Goal: Task Accomplishment & Management: Manage account settings

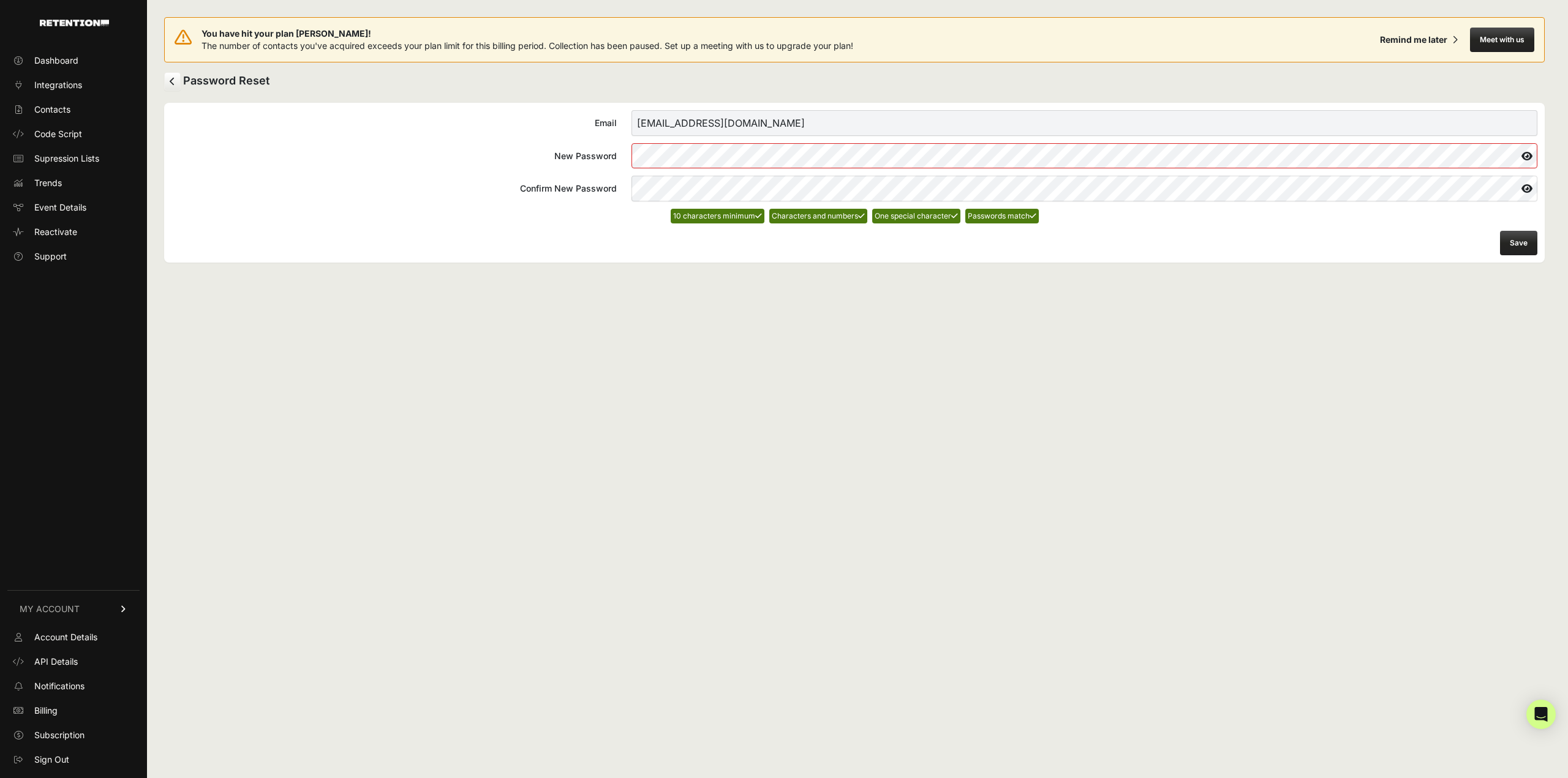
click at [1514, 240] on button "Save" at bounding box center [1519, 242] width 38 height 24
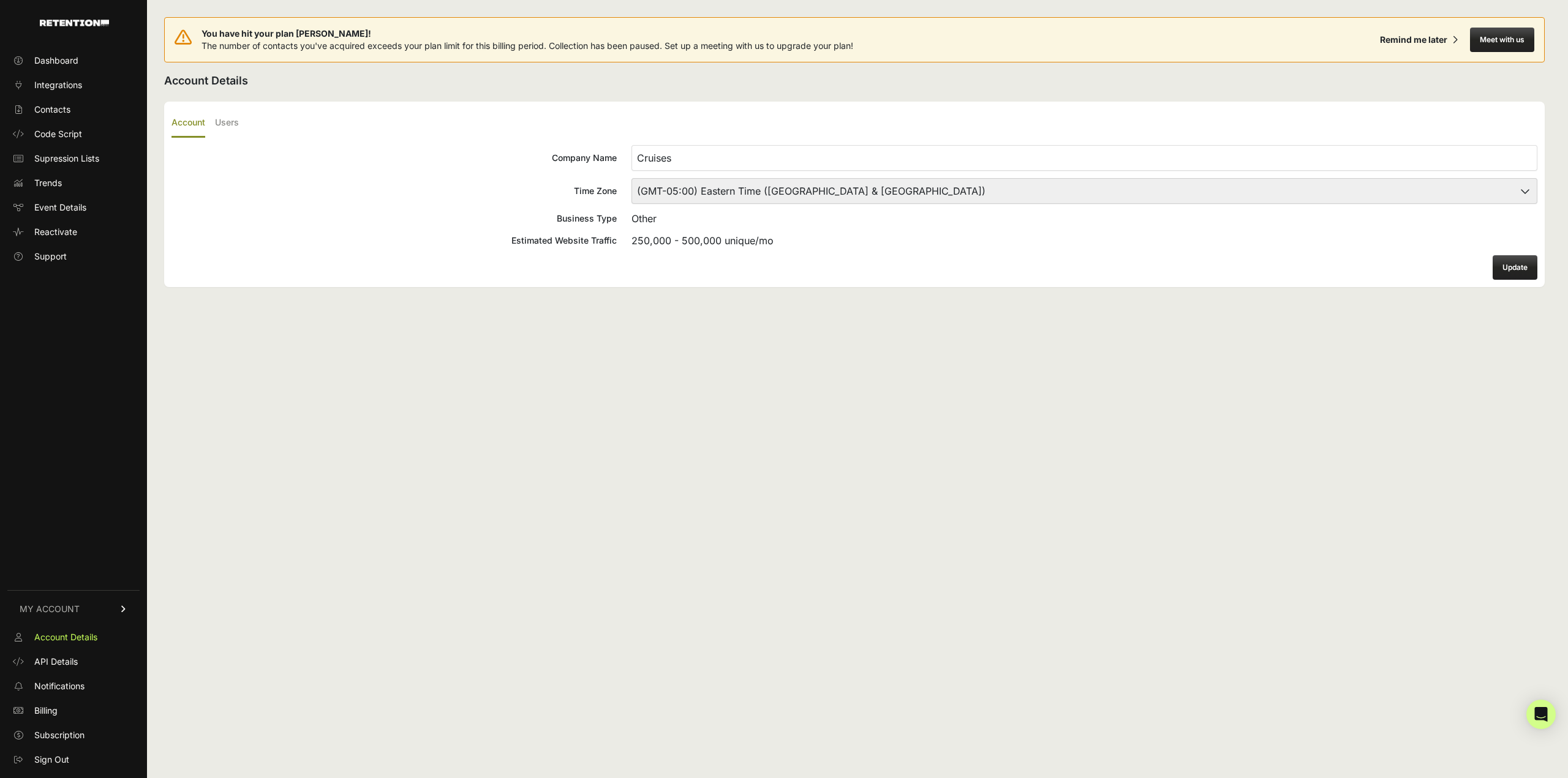
click at [756, 187] on select "(GMT-10:00) [GEOGRAPHIC_DATA]/[GEOGRAPHIC_DATA] (GMT-10:00) [US_STATE] (GMT-09:…" at bounding box center [1084, 190] width 906 height 26
click at [464, 217] on div "Business Type" at bounding box center [394, 219] width 446 height 13
click at [229, 119] on label "Users" at bounding box center [227, 123] width 24 height 28
click at [0, 0] on input "Users" at bounding box center [0, 0] width 0 height 0
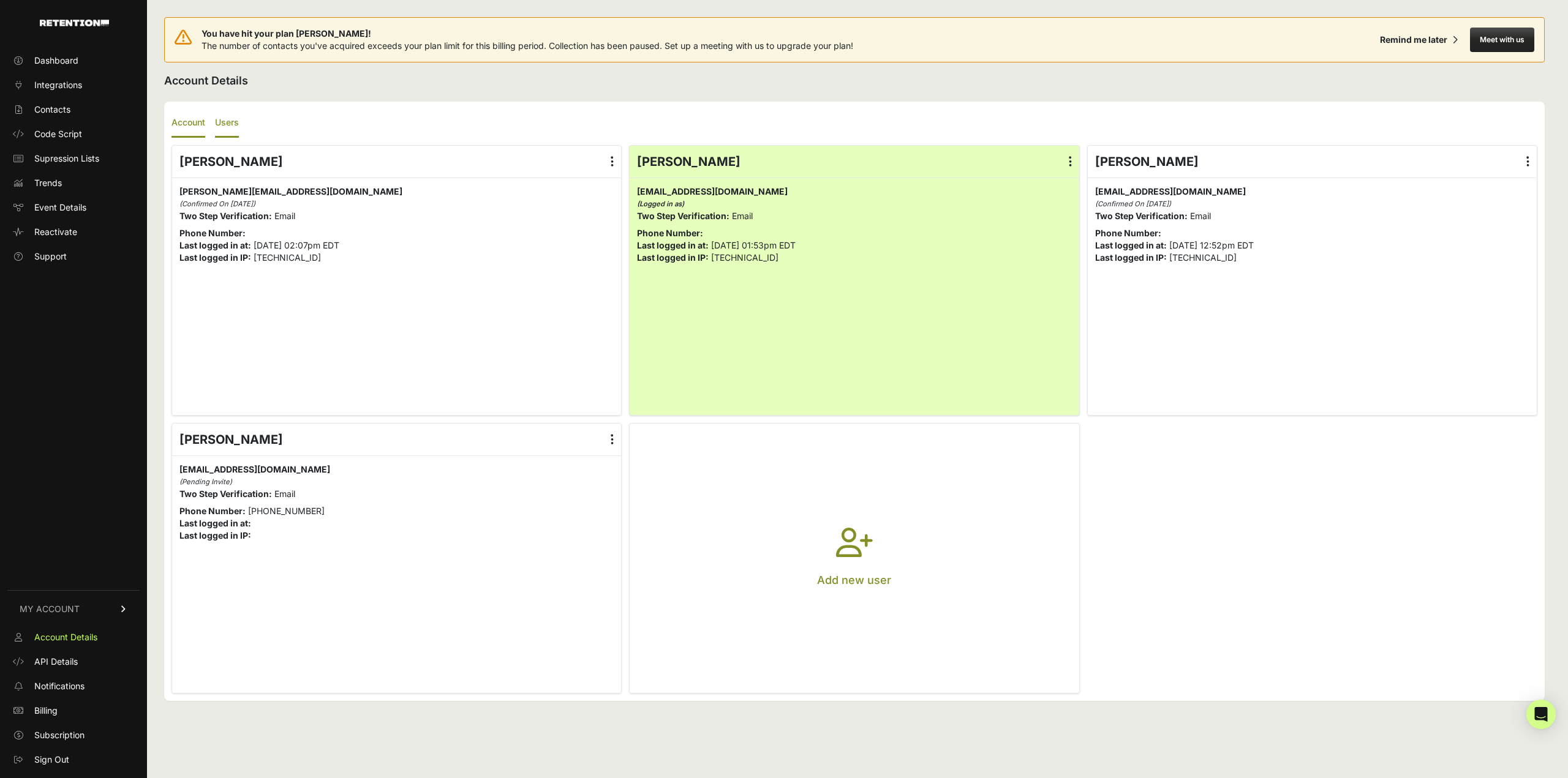
click at [188, 124] on label "Account" at bounding box center [188, 123] width 33 height 28
click at [0, 0] on input "Account" at bounding box center [0, 0] width 0 height 0
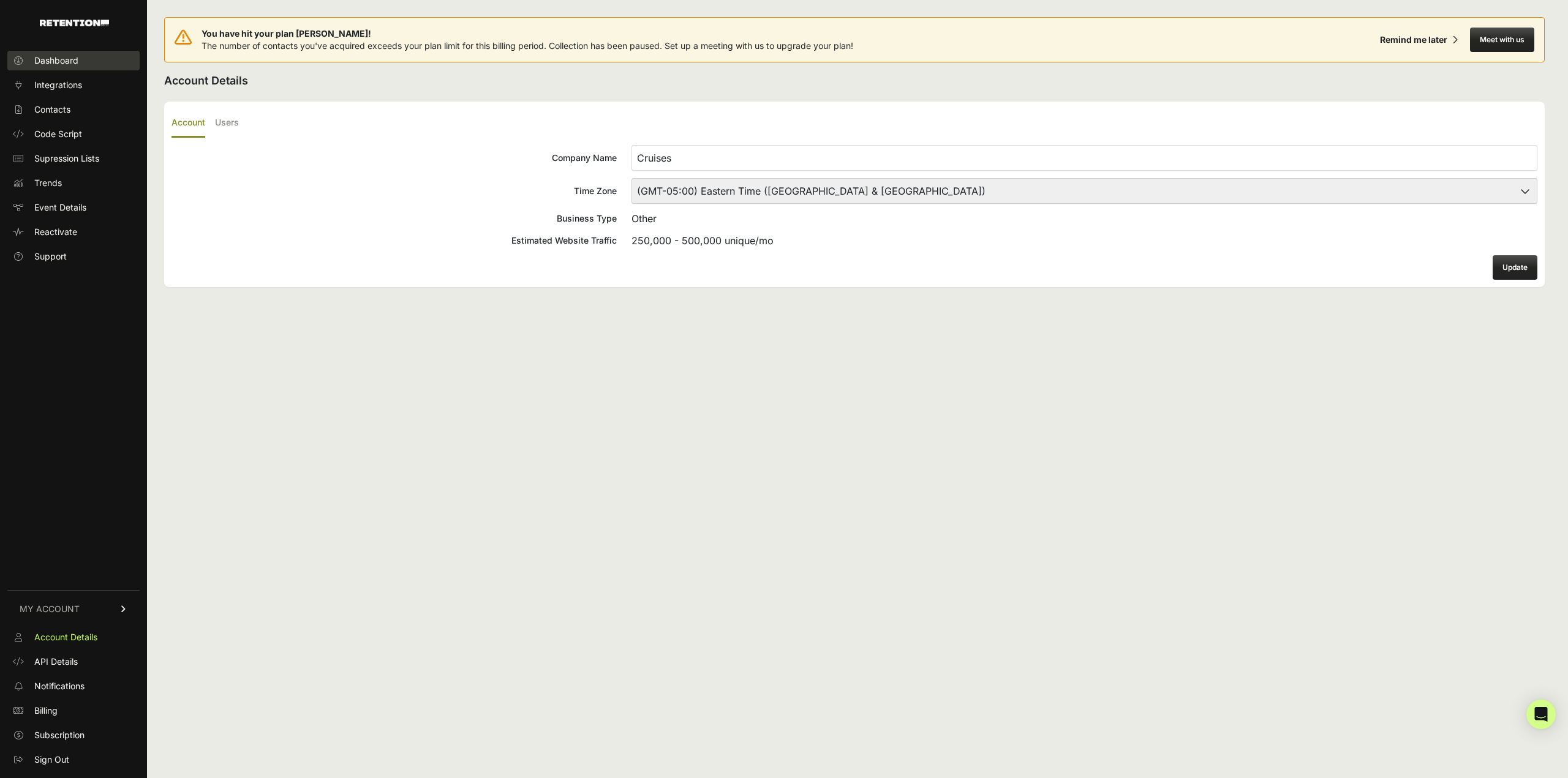
click at [65, 63] on span "Dashboard" at bounding box center [56, 60] width 44 height 13
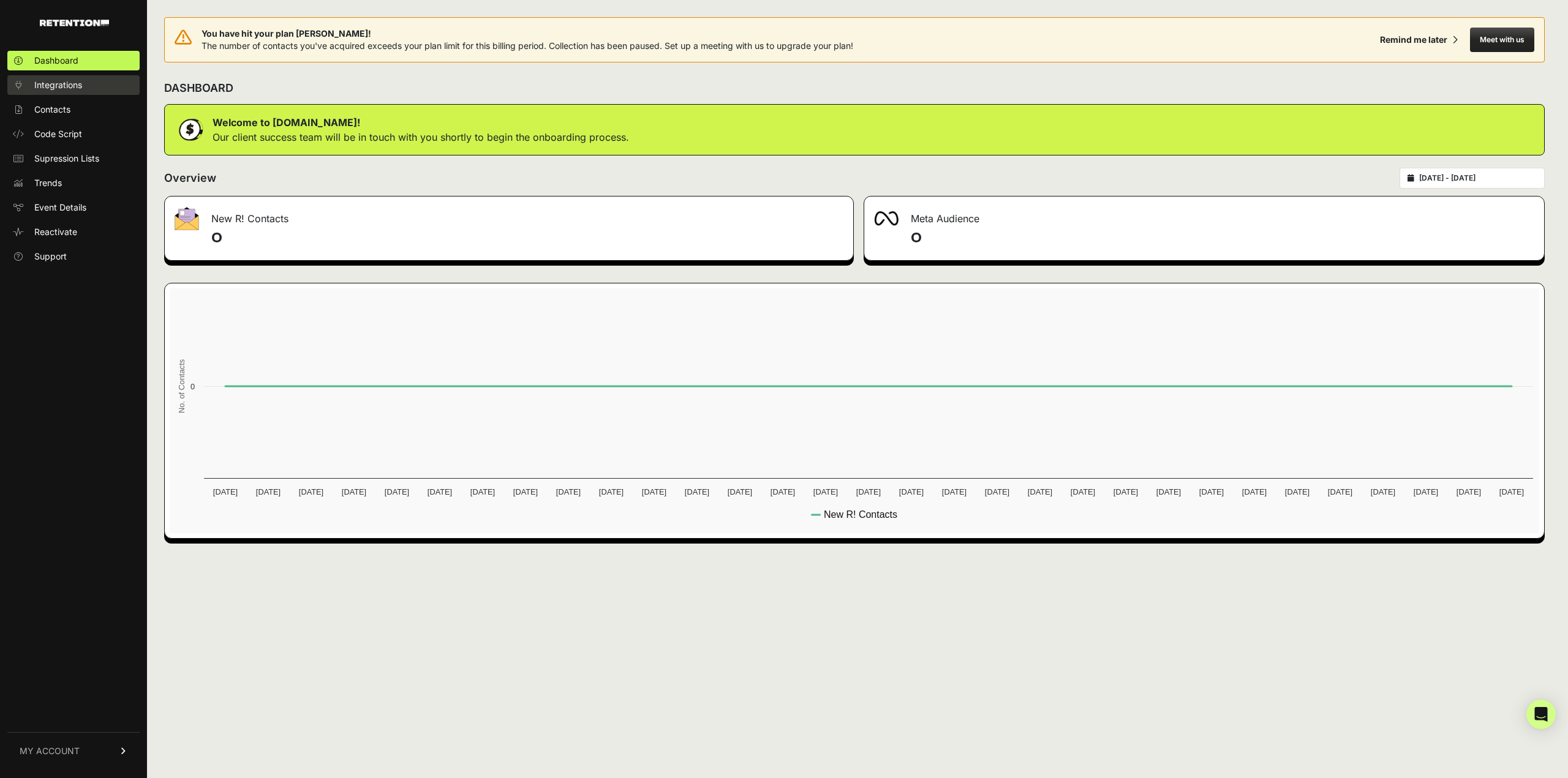
click at [78, 88] on span "Integrations" at bounding box center [58, 85] width 48 height 13
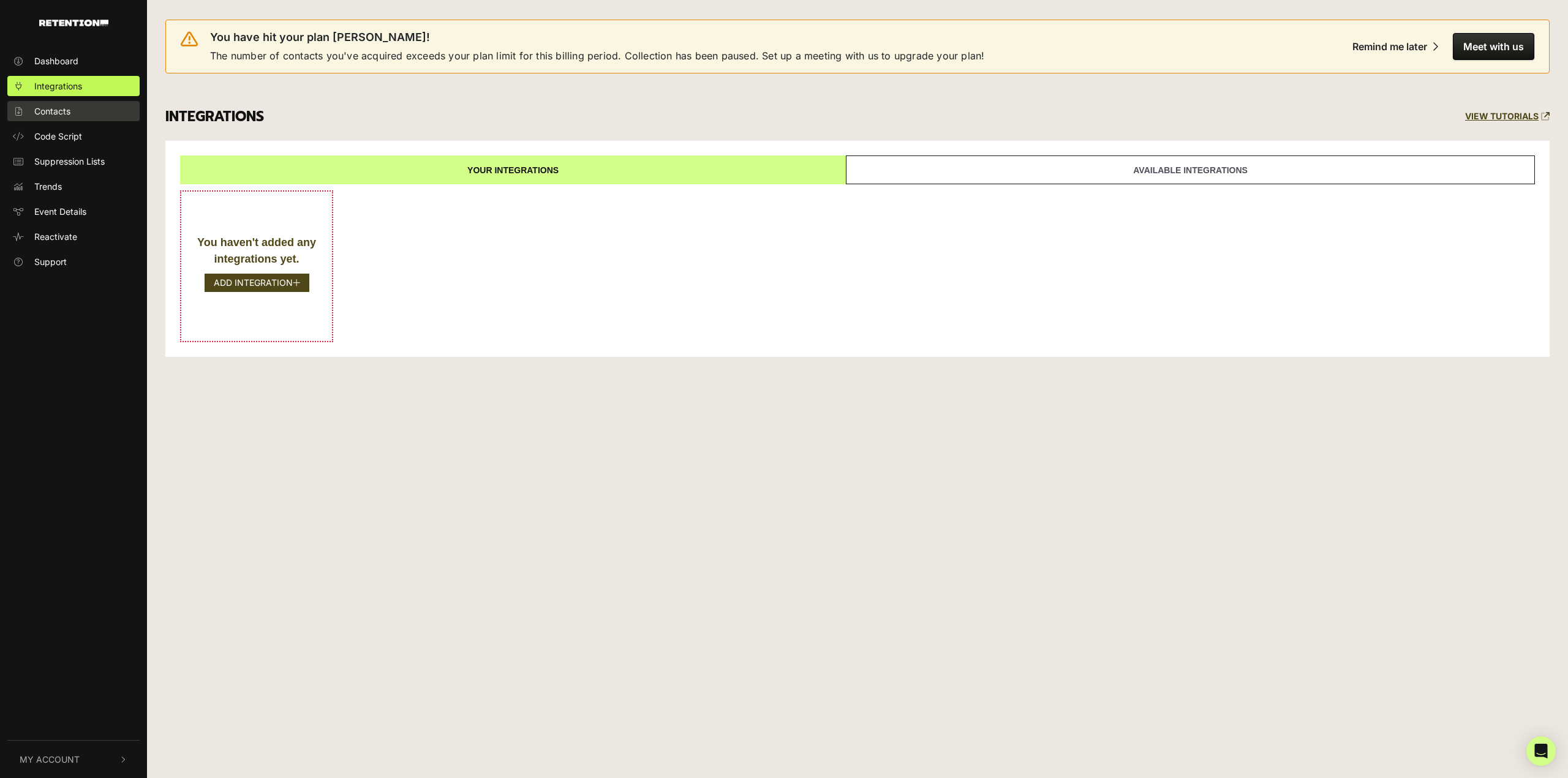
click at [69, 113] on span "Contacts" at bounding box center [52, 111] width 36 height 13
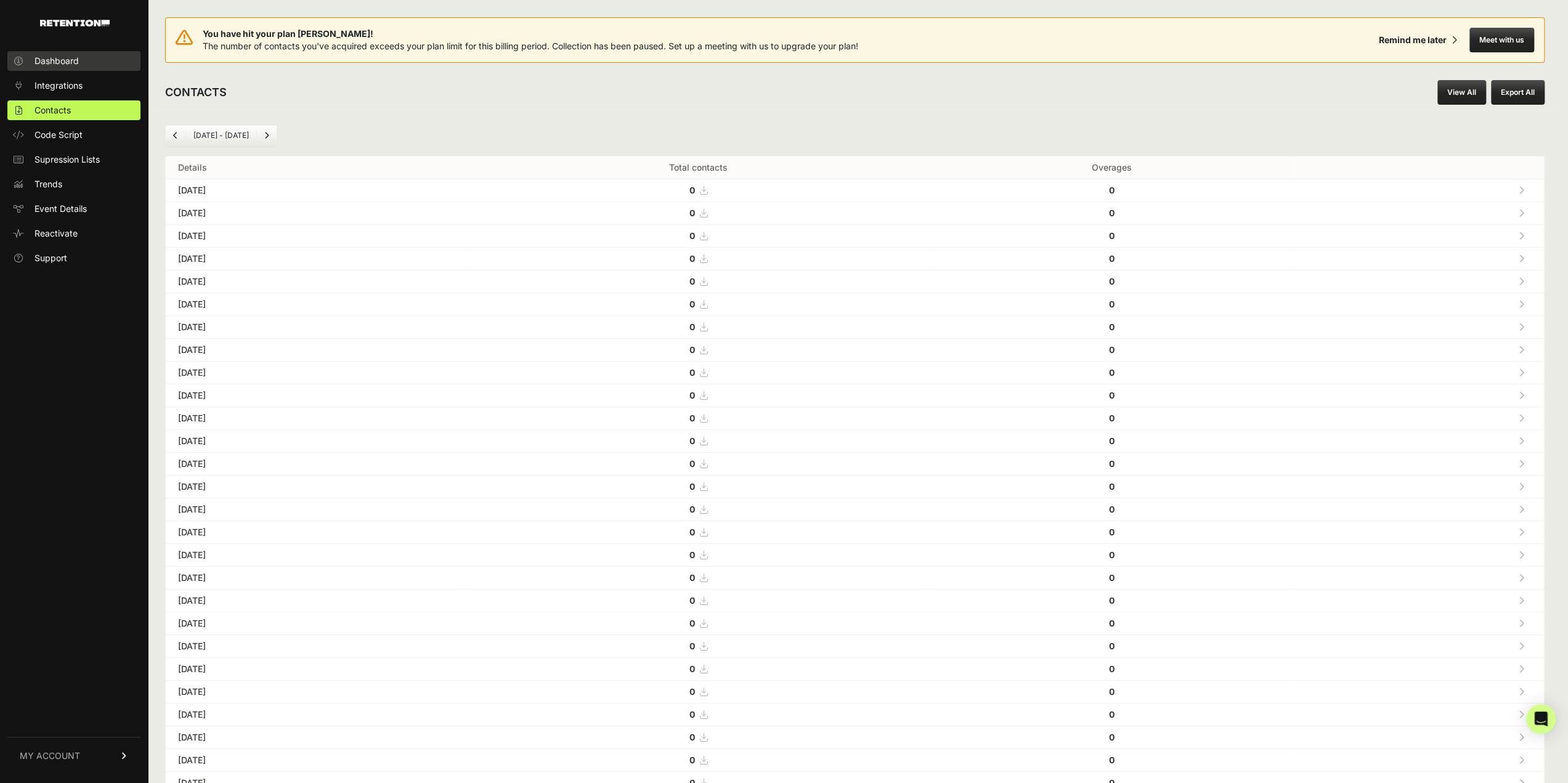
click at [68, 67] on link "Dashboard" at bounding box center [74, 61] width 133 height 20
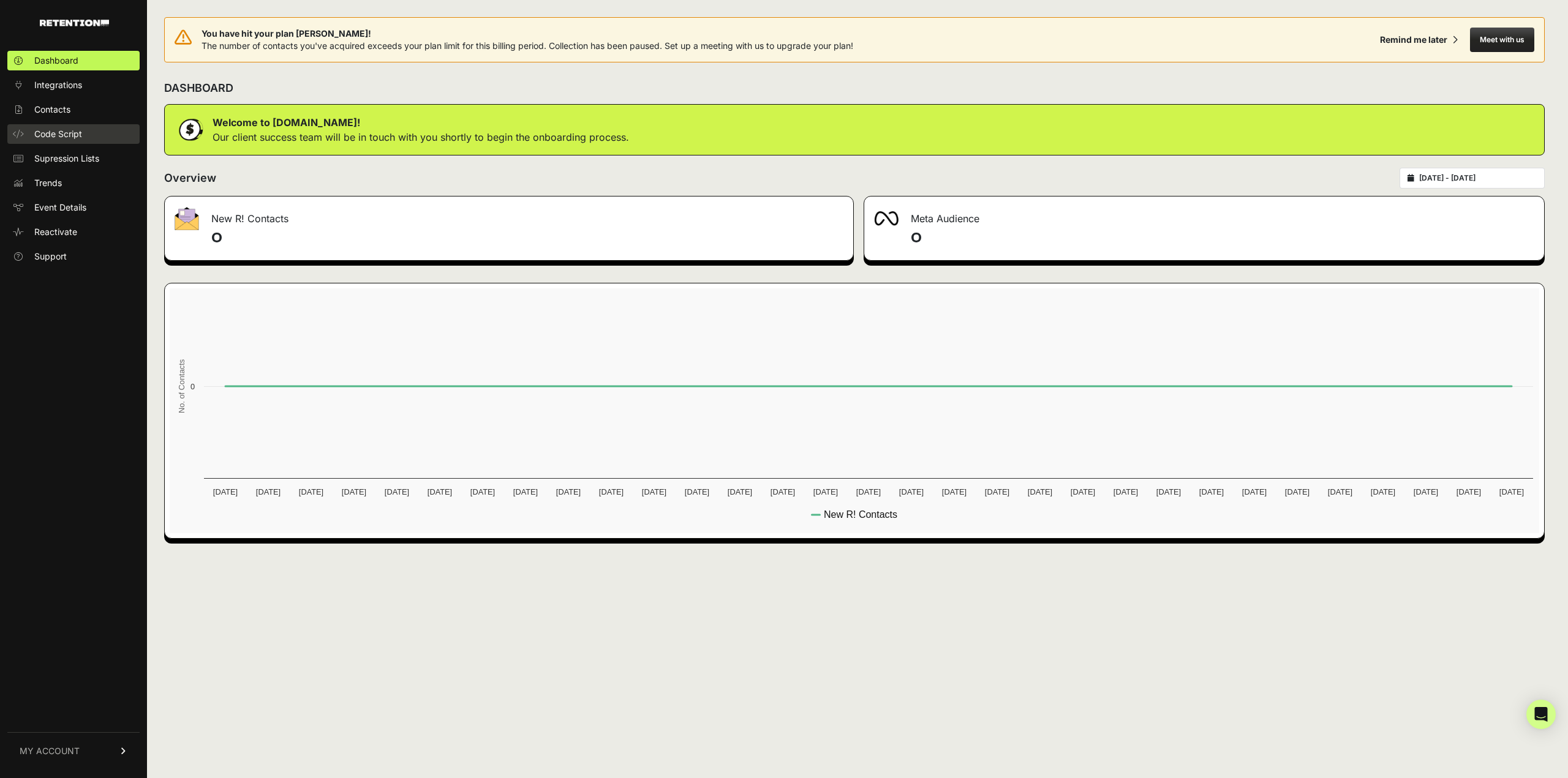
click at [69, 137] on span "Code Script" at bounding box center [58, 134] width 48 height 13
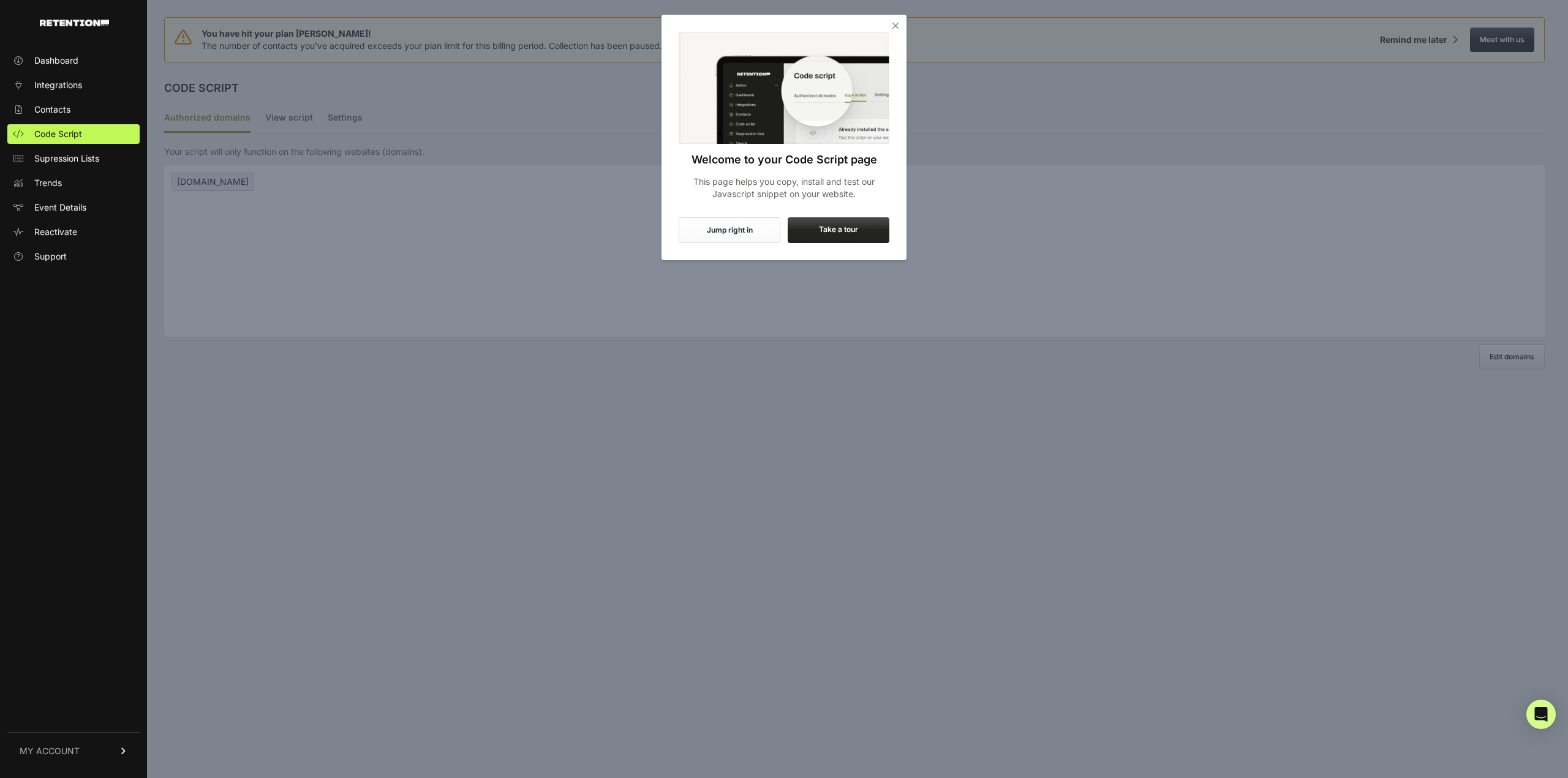
click at [893, 27] on icon "Close" at bounding box center [896, 26] width 13 height 13
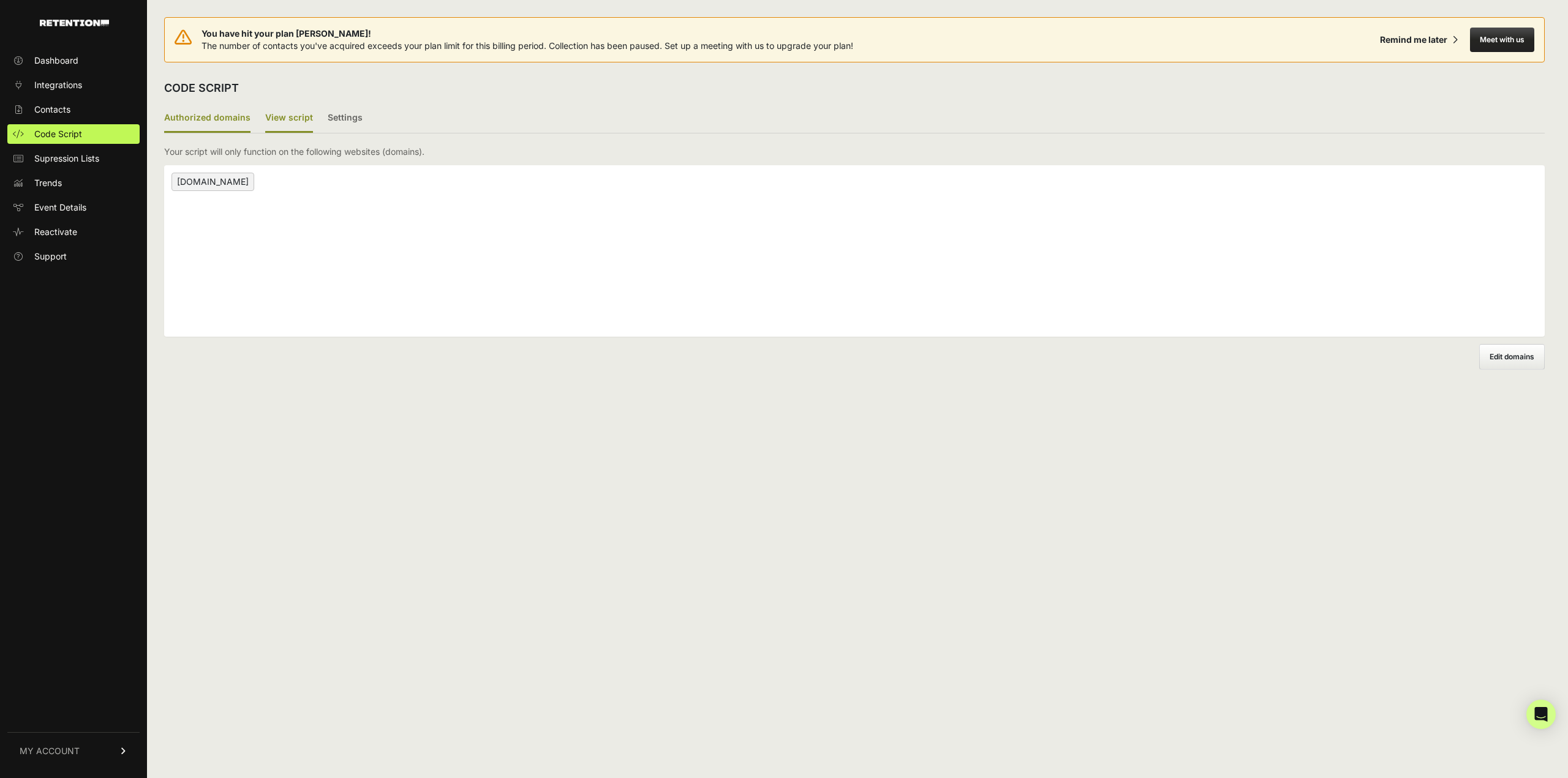
click at [297, 106] on label "View script" at bounding box center [289, 118] width 48 height 28
click at [0, 0] on input "View script" at bounding box center [0, 0] width 0 height 0
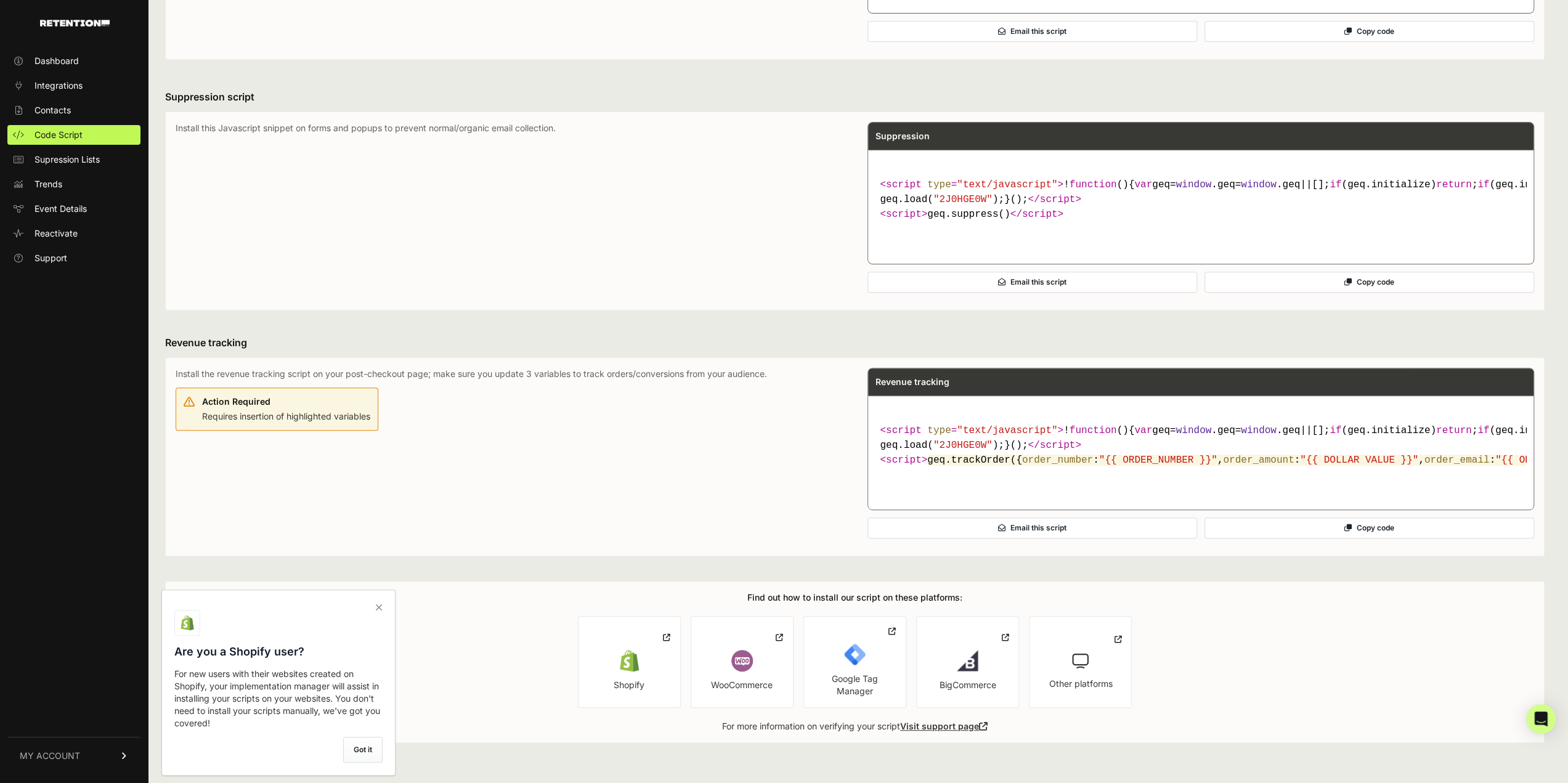
scroll to position [505, 0]
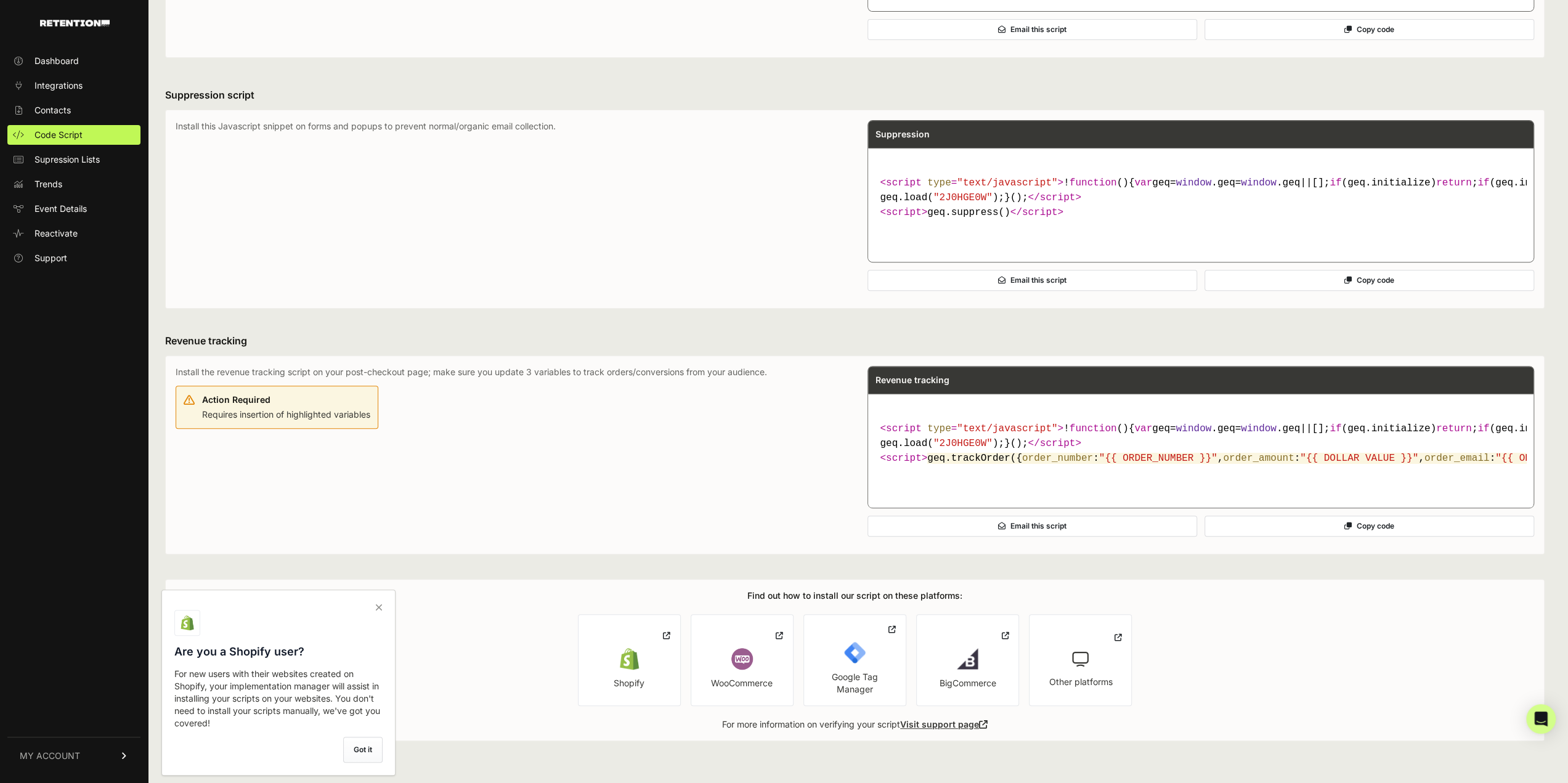
click at [380, 612] on icon at bounding box center [379, 608] width 17 height 20
click at [0, 0] on input "checkbox" at bounding box center [0, 0] width 0 height 0
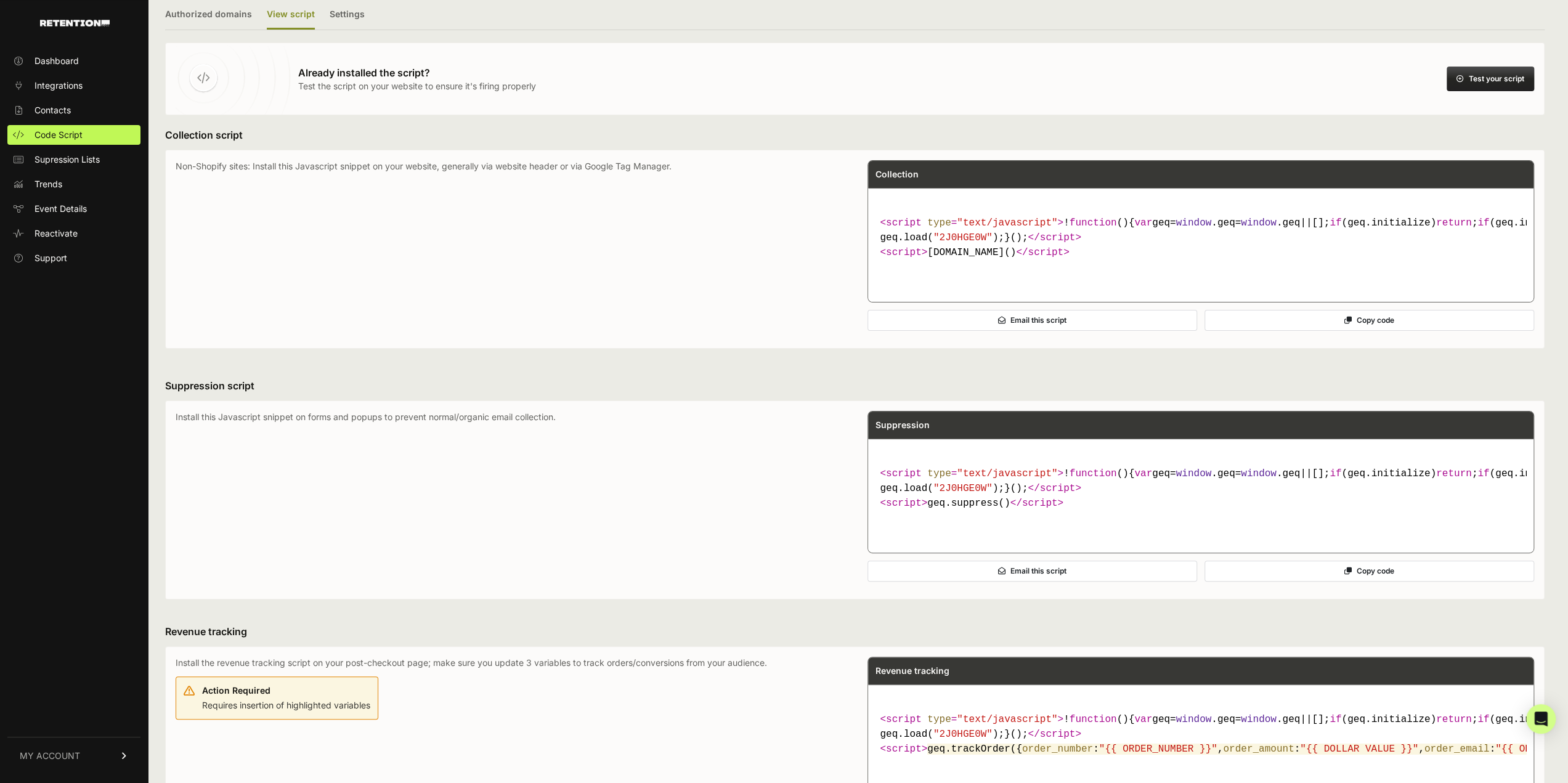
scroll to position [123, 0]
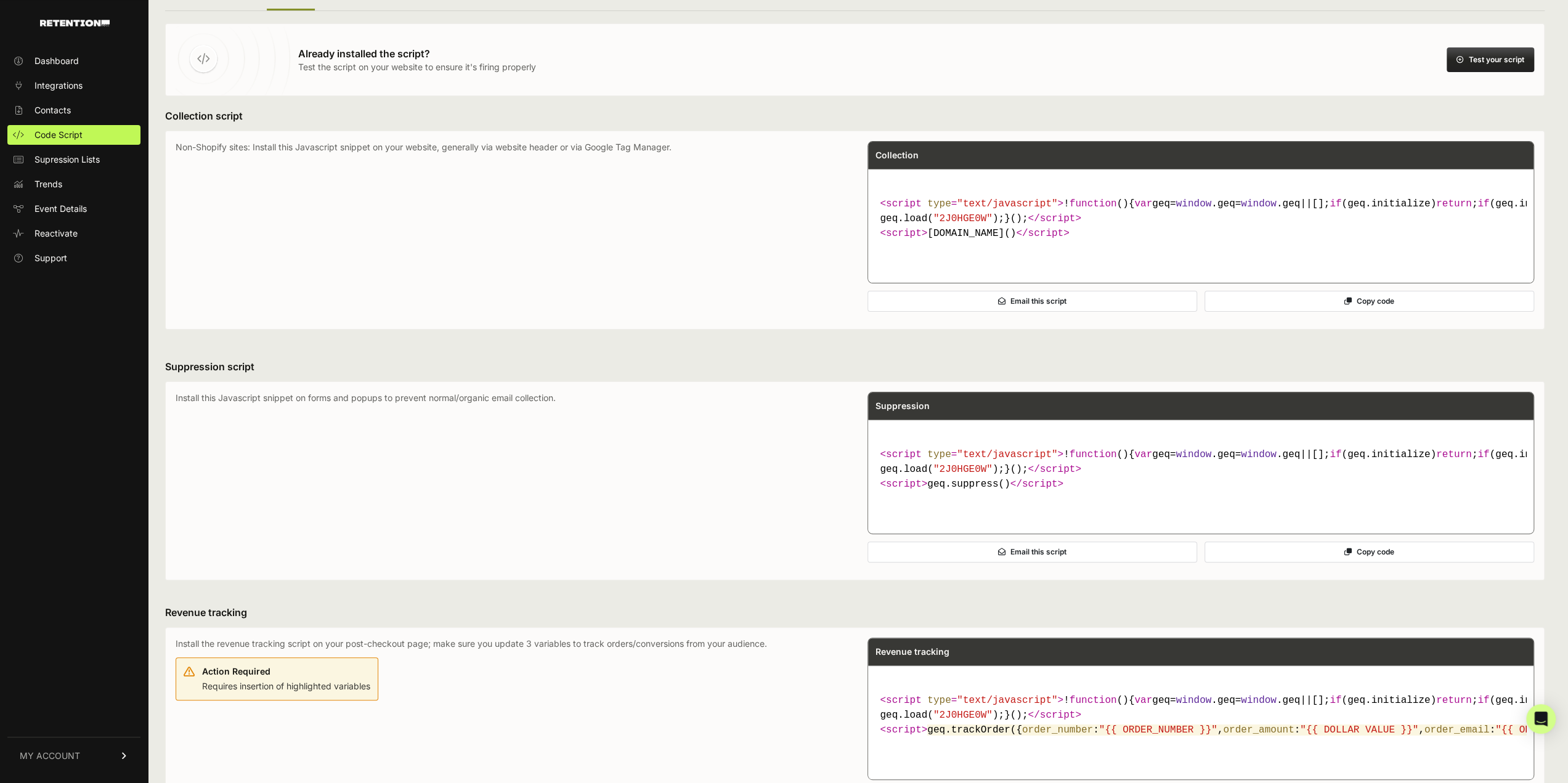
click at [1352, 305] on icon at bounding box center [1348, 301] width 8 height 8
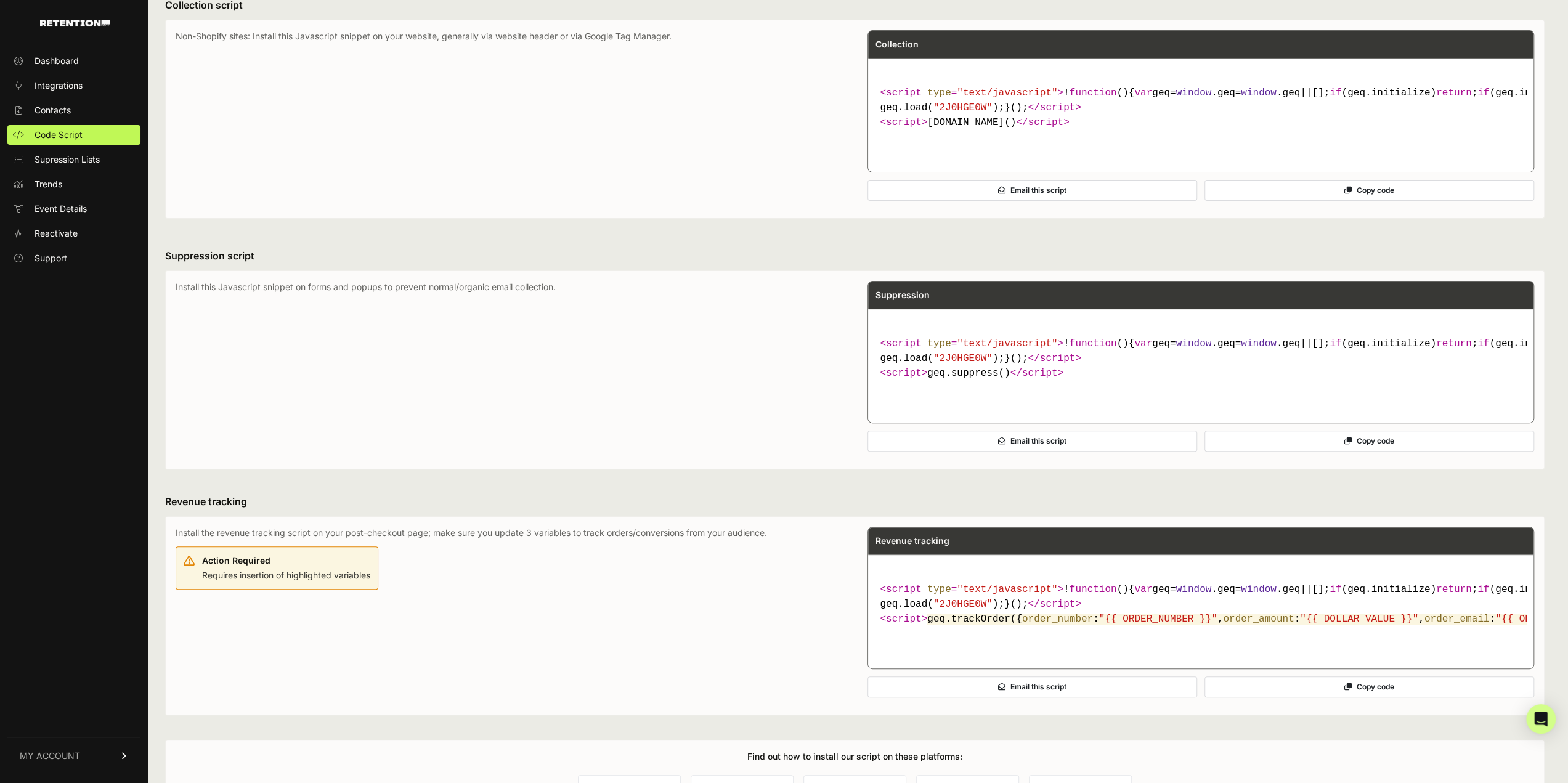
scroll to position [74, 0]
